Goal: Task Accomplishment & Management: Manage account settings

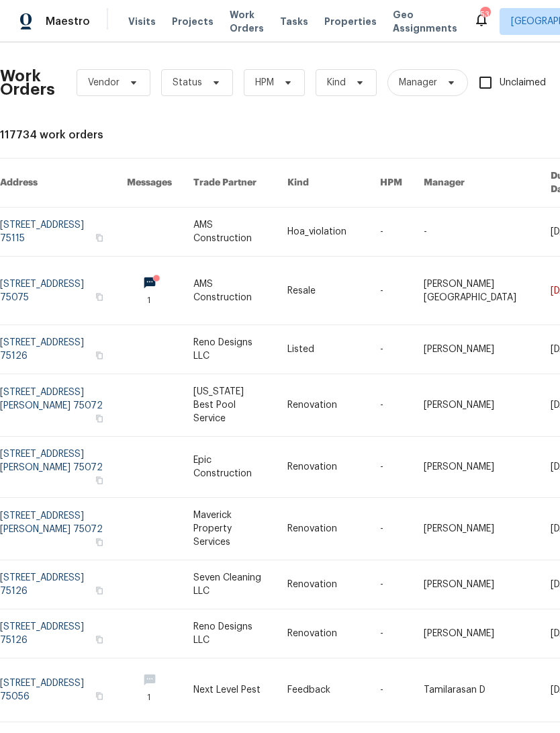
click at [242, 26] on span "Work Orders" at bounding box center [247, 21] width 34 height 27
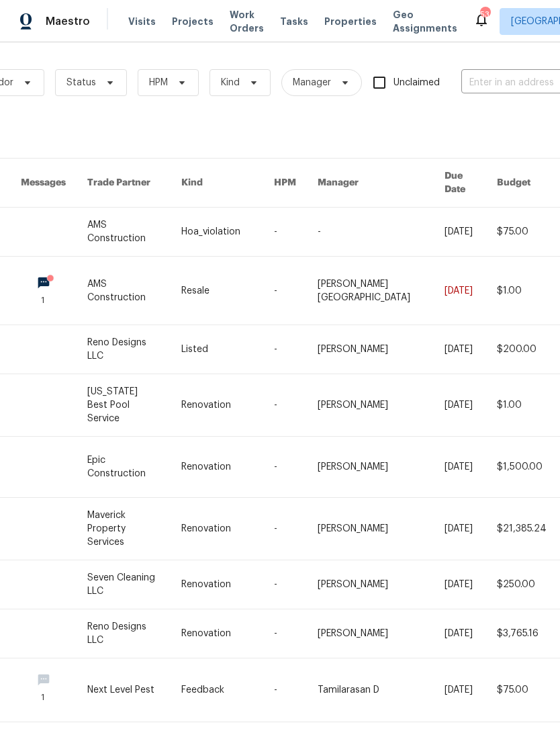
scroll to position [0, 128]
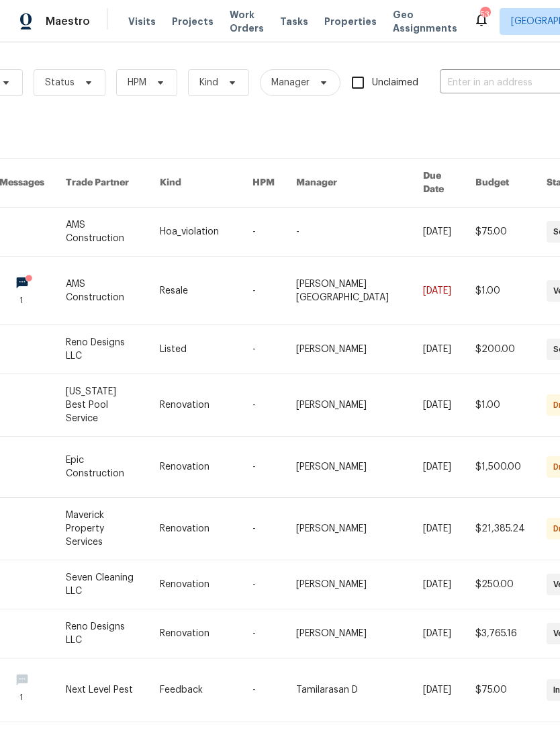
click at [498, 83] on input "text" at bounding box center [507, 83] width 134 height 21
type input "1003 s"
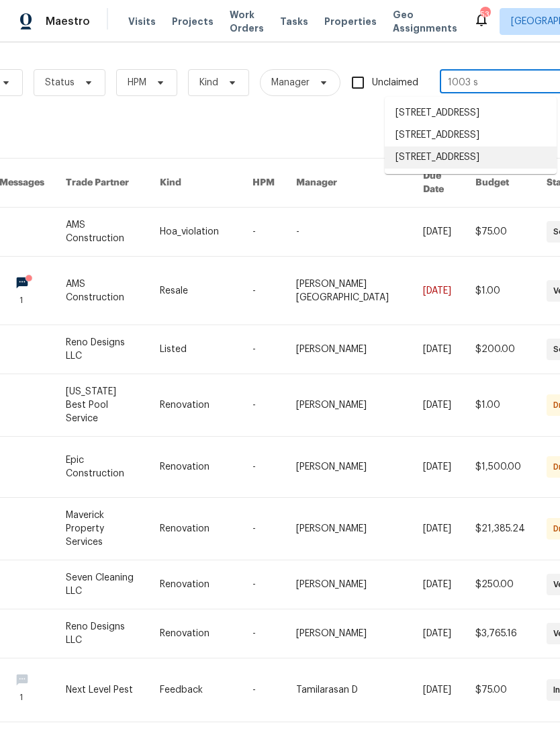
click at [485, 169] on li "1003 S Britain Rd, Irving, TX 75060" at bounding box center [471, 157] width 172 height 22
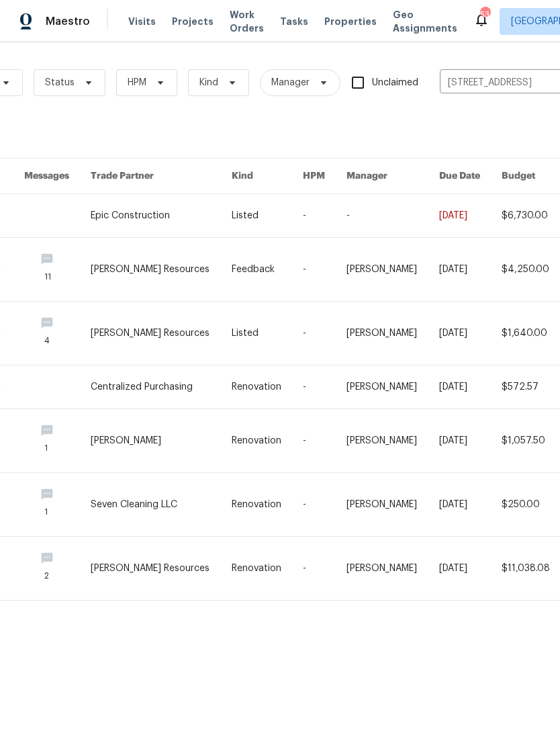
click at [475, 211] on link at bounding box center [470, 215] width 62 height 43
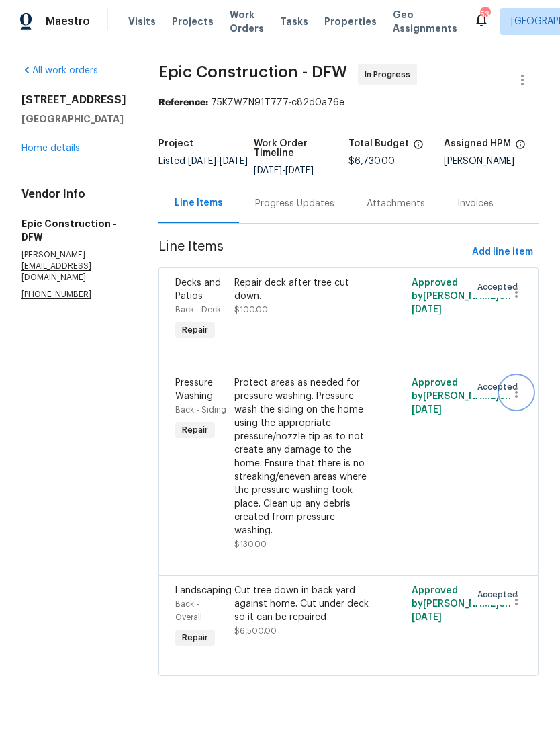
click at [515, 392] on icon "button" at bounding box center [516, 392] width 3 height 11
click at [522, 396] on li "Cancel" at bounding box center [523, 393] width 52 height 22
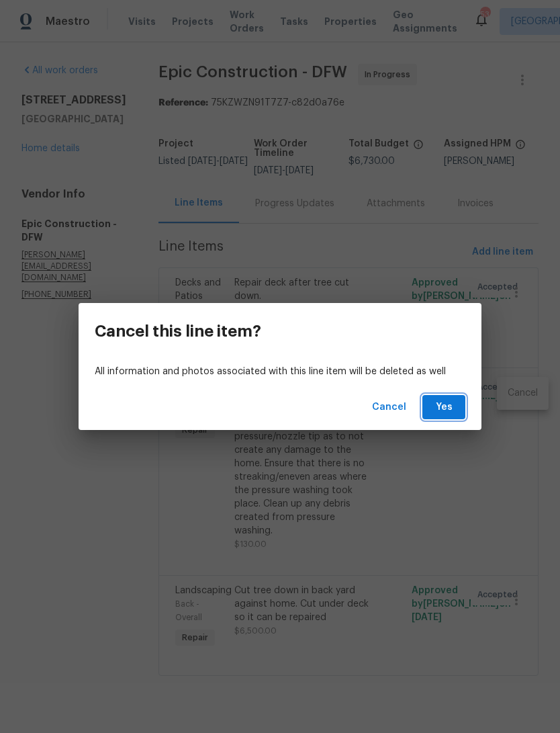
click at [451, 402] on span "Yes" at bounding box center [443, 407] width 21 height 17
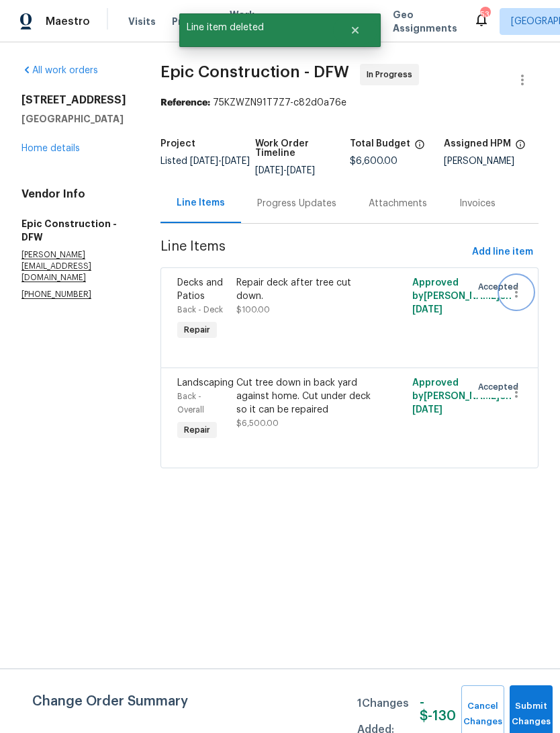
click at [522, 286] on icon "button" at bounding box center [516, 292] width 16 height 16
click at [525, 294] on li "Cancel" at bounding box center [523, 292] width 52 height 22
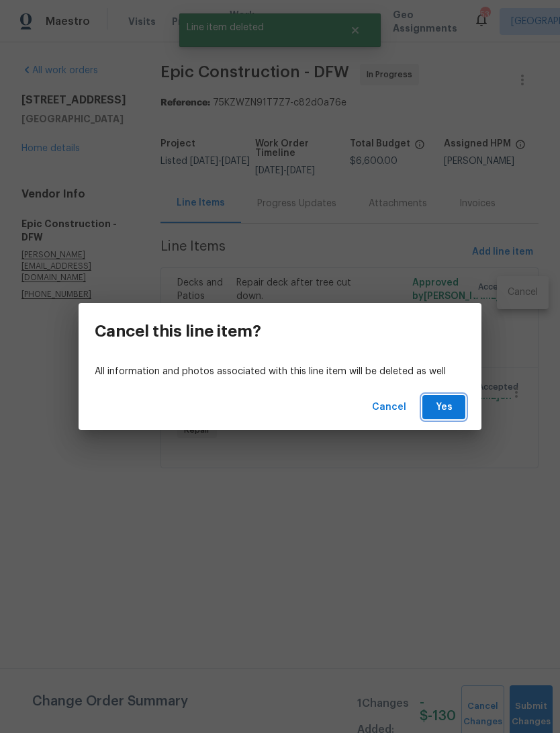
click at [453, 398] on button "Yes" at bounding box center [443, 407] width 43 height 25
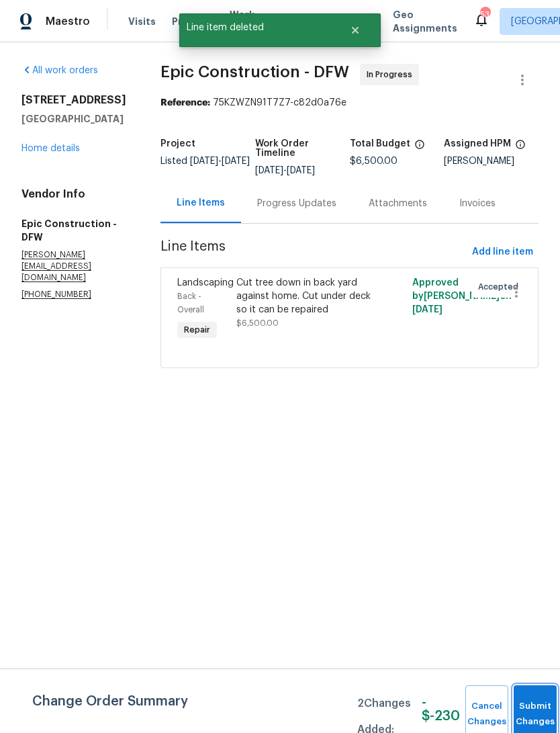
click at [530, 706] on button "Submit Changes" at bounding box center [535, 714] width 43 height 58
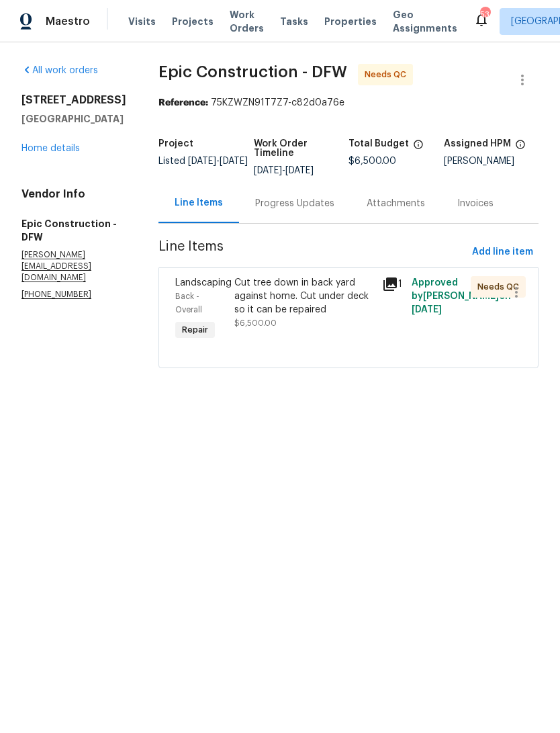
click at [346, 299] on div "Cut tree down in back yard against home. Cut under deck so it can be repaired" at bounding box center [304, 296] width 140 height 40
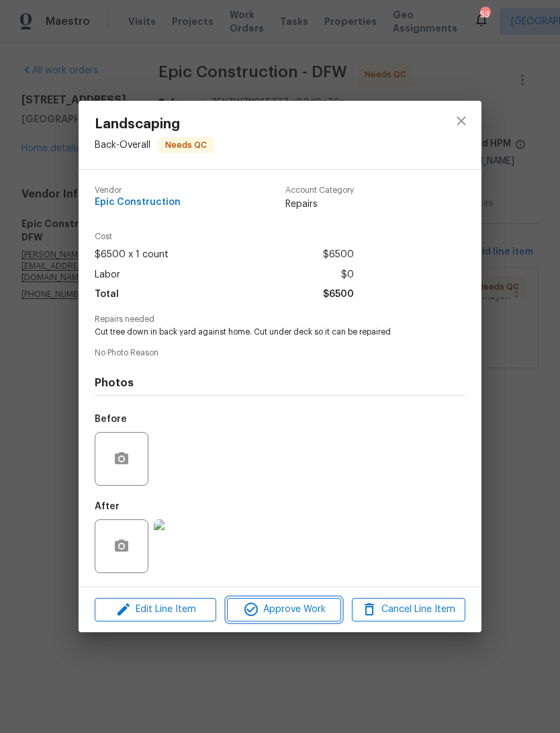
click at [297, 606] on span "Approve Work" at bounding box center [283, 609] width 105 height 17
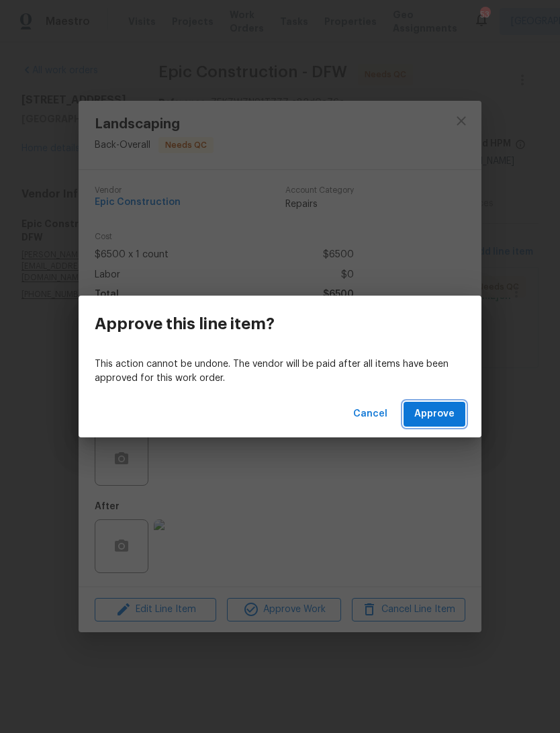
click at [455, 402] on button "Approve" at bounding box center [435, 414] width 62 height 25
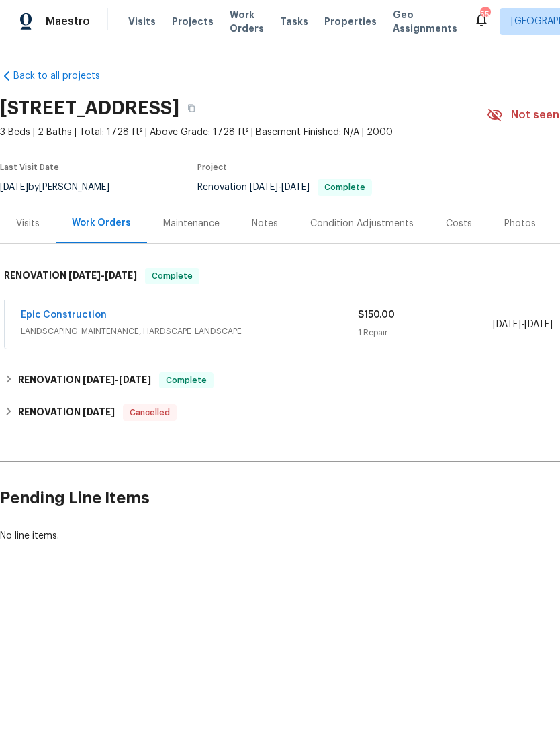
click at [317, 320] on div "Epic Construction" at bounding box center [189, 316] width 337 height 16
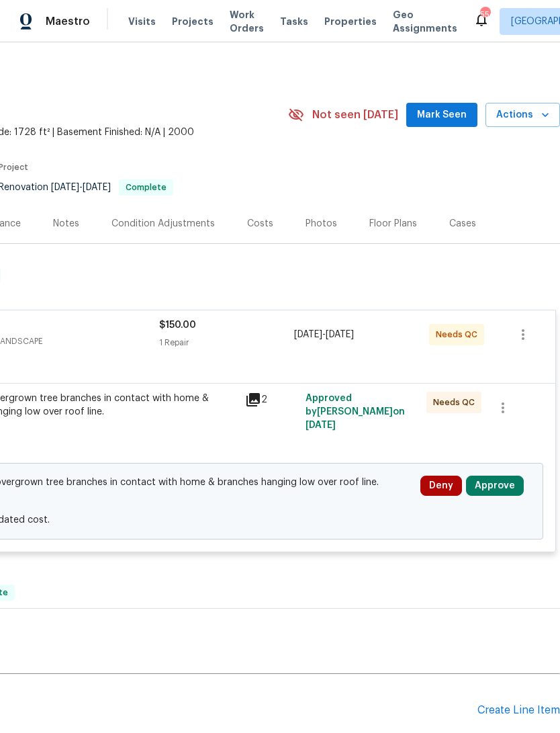
scroll to position [0, 199]
click at [498, 494] on button "Approve" at bounding box center [495, 485] width 58 height 20
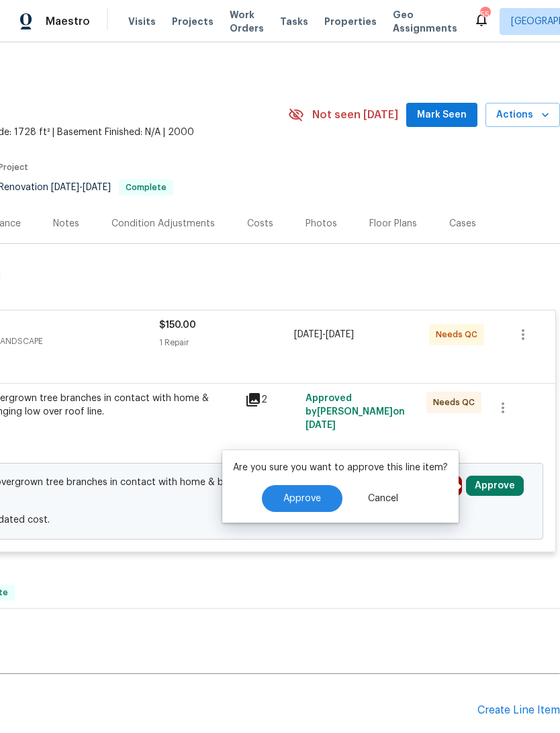
click at [310, 500] on span "Approve" at bounding box center [302, 499] width 38 height 10
